Goal: Task Accomplishment & Management: Manage account settings

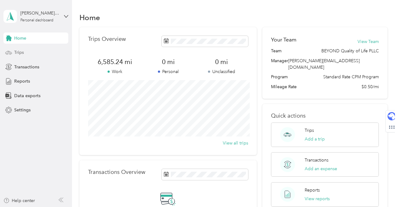
click at [31, 52] on div "Trips" at bounding box center [35, 52] width 65 height 11
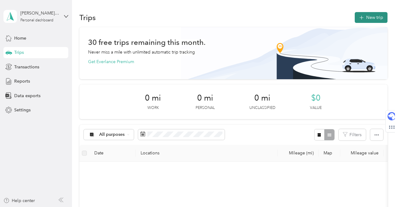
click at [378, 18] on button "New trip" at bounding box center [370, 17] width 33 height 11
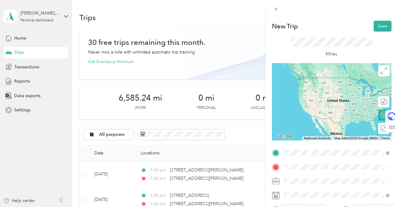
click at [332, 87] on span "[STREET_ADDRESS][PERSON_NAME][PERSON_NAME][US_STATE]" at bounding box center [341, 86] width 92 height 11
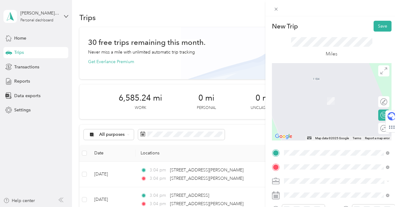
click at [326, 96] on div "[STREET_ADDRESS][US_STATE]" at bounding box center [336, 92] width 101 height 8
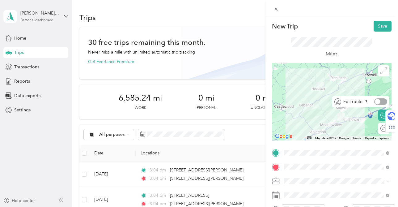
click at [382, 102] on div at bounding box center [380, 101] width 13 height 6
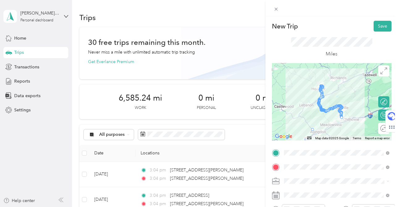
drag, startPoint x: 326, startPoint y: 109, endPoint x: 310, endPoint y: 128, distance: 24.6
click at [380, 27] on button "Save" at bounding box center [382, 26] width 18 height 11
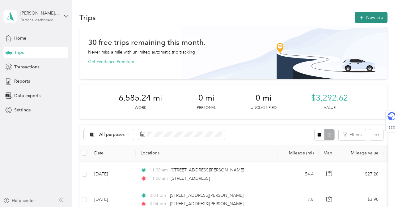
click at [370, 17] on button "New trip" at bounding box center [370, 17] width 33 height 11
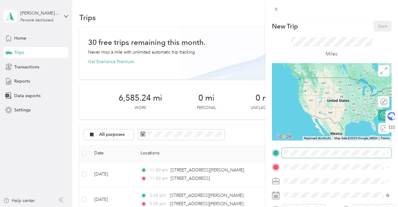
click at [301, 156] on span at bounding box center [337, 153] width 110 height 10
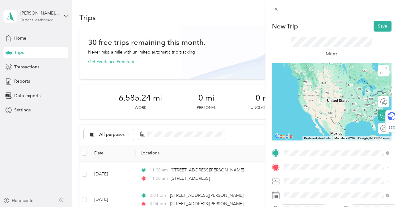
click at [331, 80] on span "[STREET_ADDRESS][US_STATE]" at bounding box center [326, 78] width 62 height 6
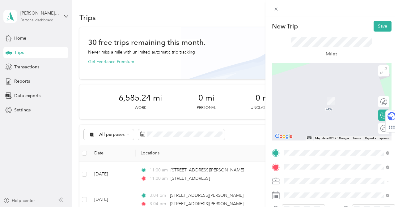
click at [331, 118] on span "[STREET_ADDRESS][US_STATE]" at bounding box center [326, 115] width 62 height 6
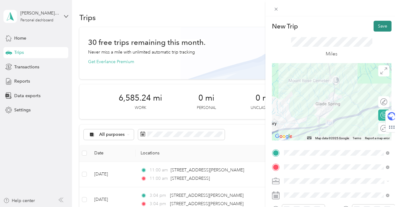
click at [382, 28] on button "Save" at bounding box center [382, 26] width 18 height 11
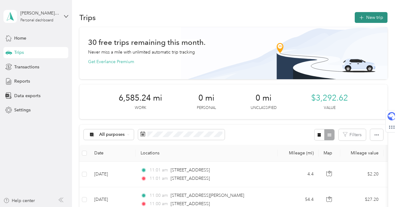
click at [365, 15] on icon "button" at bounding box center [360, 17] width 7 height 7
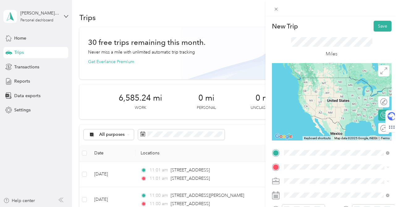
click at [340, 101] on span "[STREET_ADDRESS][US_STATE]" at bounding box center [326, 101] width 62 height 6
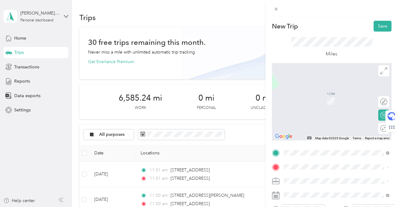
click at [351, 98] on span "[STREET_ADDRESS][PERSON_NAME][PERSON_NAME][US_STATE]" at bounding box center [341, 99] width 92 height 11
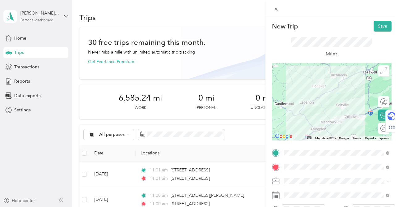
click at [322, 128] on div at bounding box center [331, 101] width 119 height 77
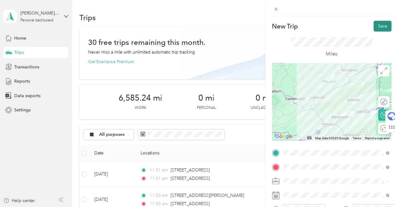
click at [382, 27] on button "Save" at bounding box center [382, 26] width 18 height 11
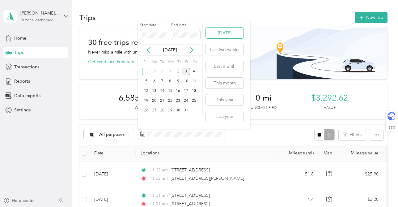
click at [233, 33] on button "[DATE]" at bounding box center [225, 32] width 38 height 11
